Goal: Find specific page/section: Find specific page/section

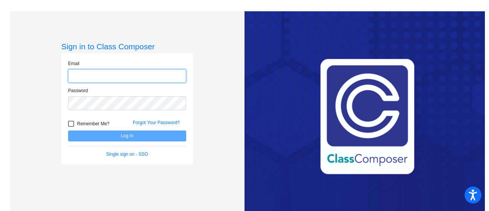
click at [183, 76] on input "email" at bounding box center [127, 76] width 118 height 14
type input "[EMAIL_ADDRESS][DOMAIN_NAME]"
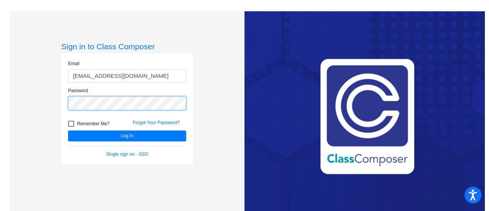
click at [68, 131] on button "Log In" at bounding box center [127, 136] width 118 height 11
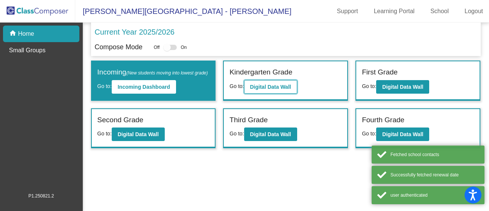
click at [268, 84] on b "Digital Data Wall" at bounding box center [270, 87] width 41 height 6
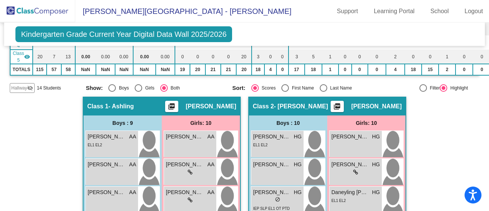
scroll to position [137, 0]
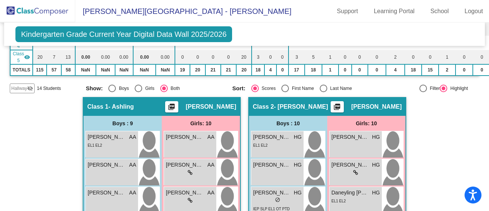
click at [182, 147] on div "[PERSON_NAME] Christians AA lock do_not_disturb_alt" at bounding box center [190, 144] width 52 height 26
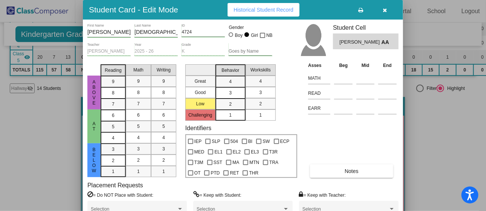
click at [12, 161] on div at bounding box center [243, 105] width 486 height 211
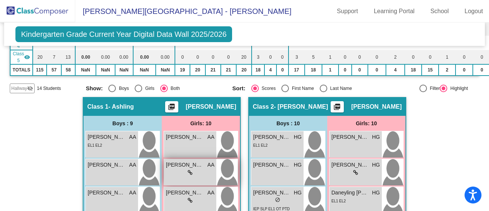
click at [192, 168] on span "[PERSON_NAME]" at bounding box center [185, 165] width 38 height 8
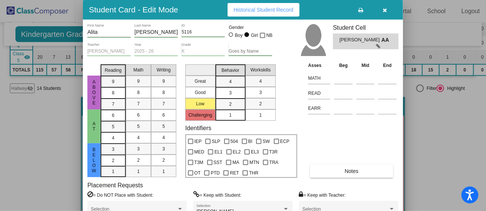
click at [14, 163] on div at bounding box center [243, 105] width 486 height 211
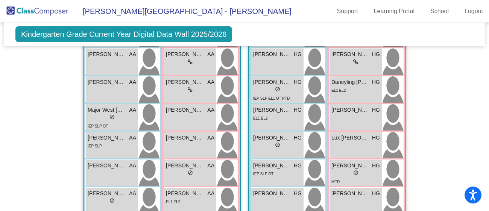
scroll to position [248, 0]
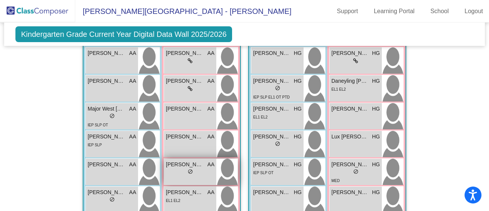
click at [171, 174] on div "lock do_not_disturb_alt" at bounding box center [190, 173] width 49 height 8
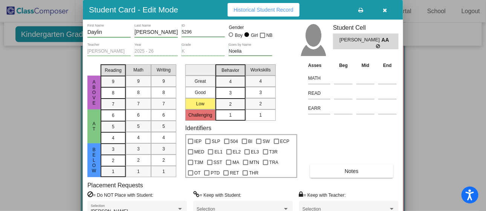
click at [432, 76] on div at bounding box center [243, 105] width 486 height 211
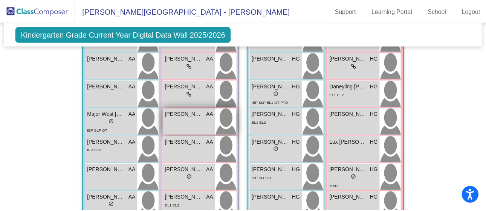
scroll to position [242, 0]
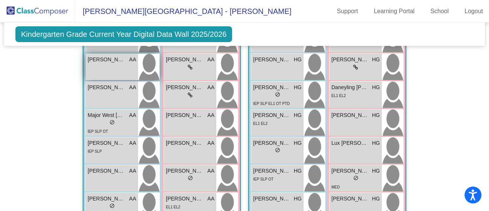
click at [122, 75] on div "[PERSON_NAME] AA lock do_not_disturb_alt" at bounding box center [112, 67] width 52 height 26
